Goal: Task Accomplishment & Management: Manage account settings

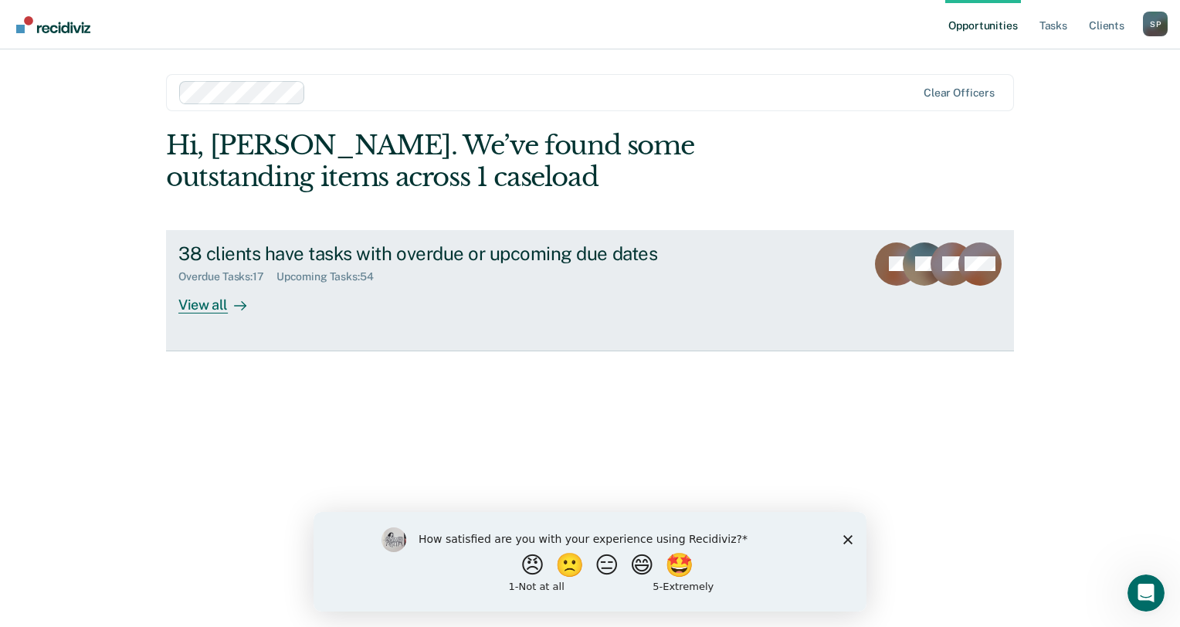
click at [205, 302] on div "View all" at bounding box center [221, 298] width 87 height 30
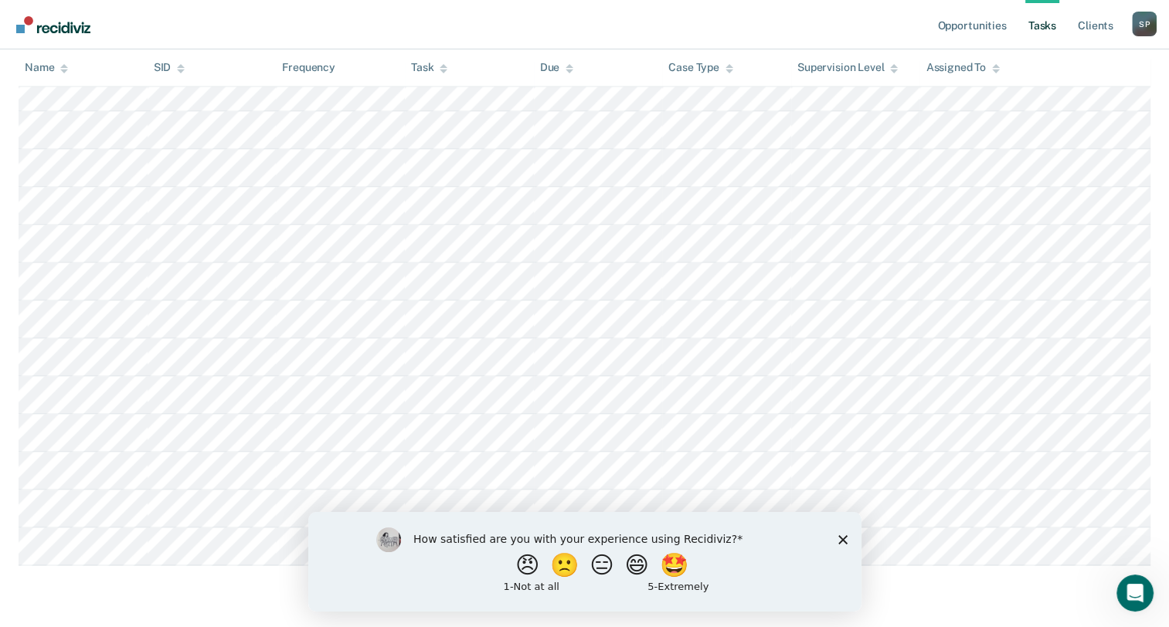
scroll to position [2585, 0]
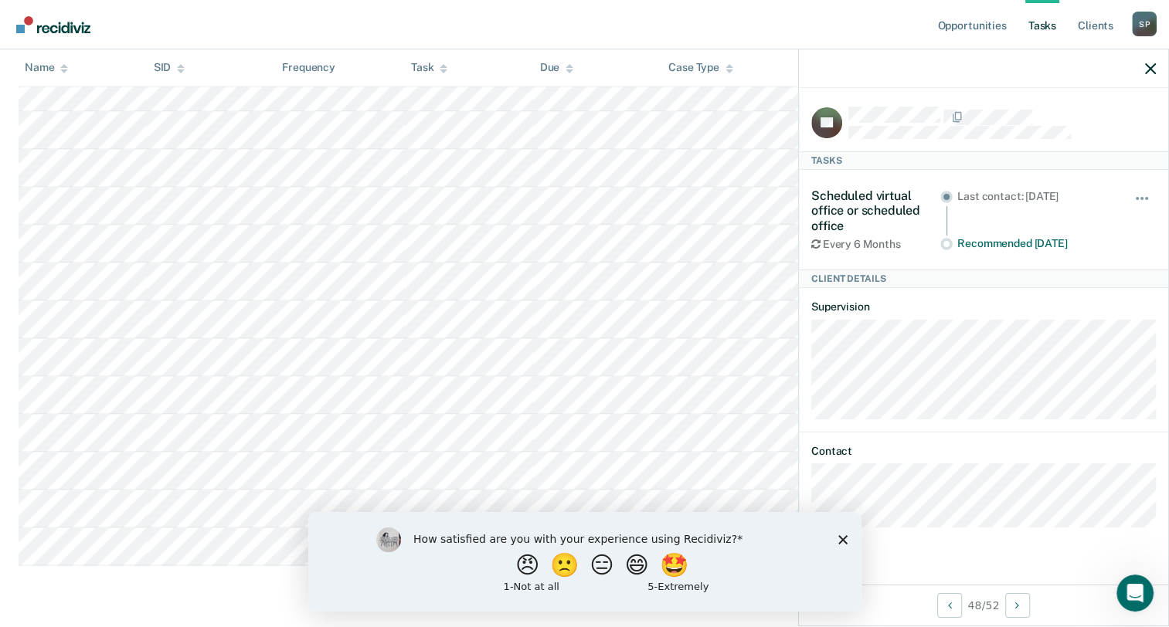
click at [842, 540] on polygon "Close survey" at bounding box center [841, 539] width 9 height 9
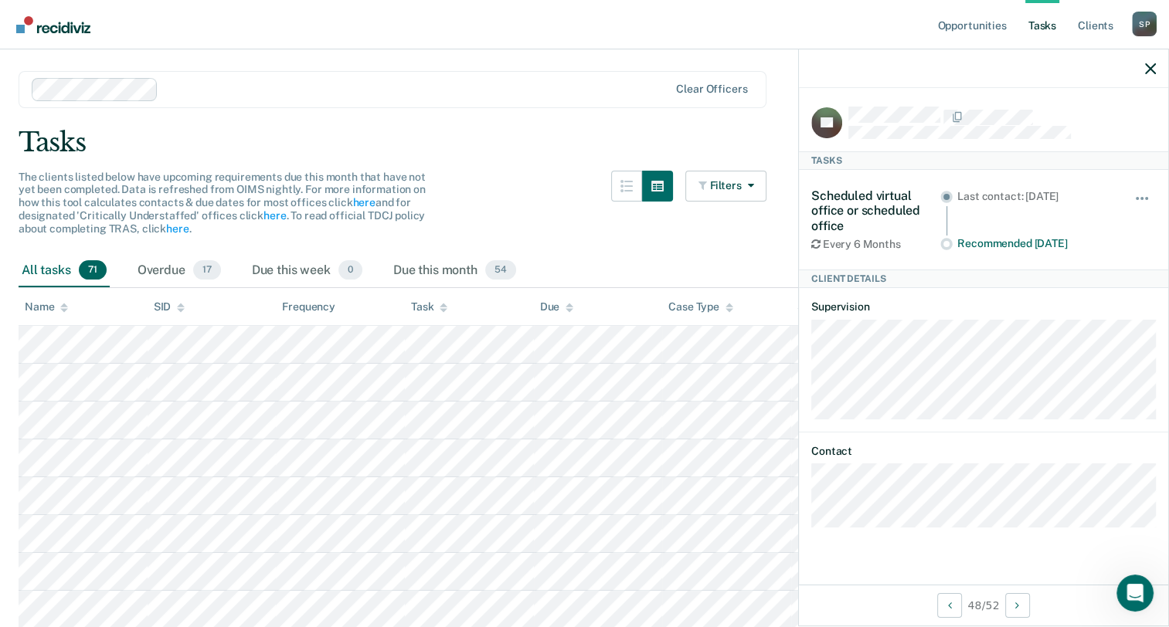
scroll to position [0, 0]
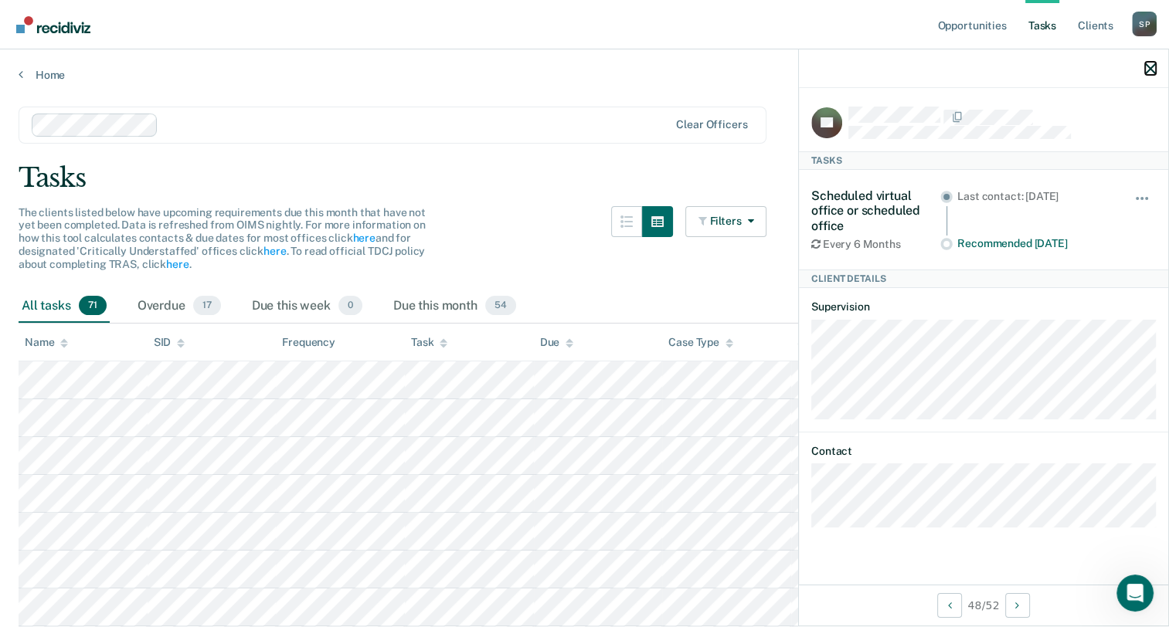
click at [1151, 69] on icon "button" at bounding box center [1150, 68] width 11 height 11
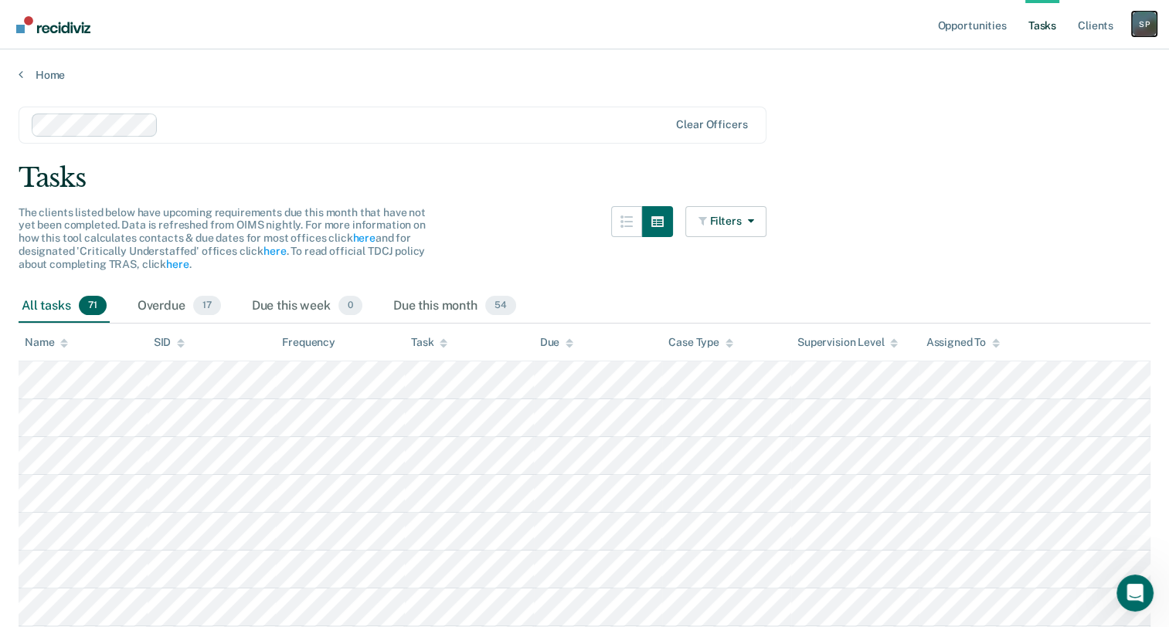
click at [1139, 28] on div "S P" at bounding box center [1144, 24] width 25 height 25
click at [1039, 100] on link "Log Out" at bounding box center [1082, 101] width 124 height 13
